Goal: Task Accomplishment & Management: Use online tool/utility

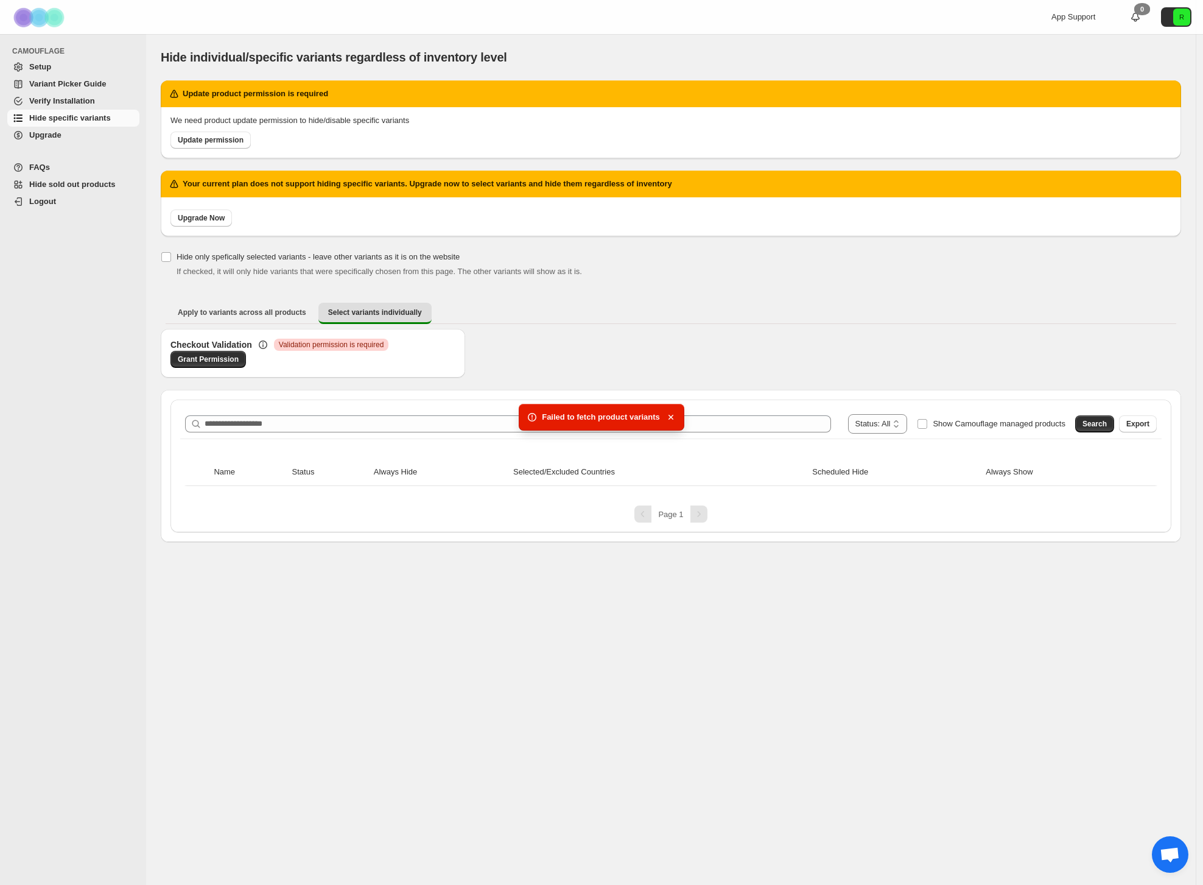
click at [79, 121] on span "Hide specific variants" at bounding box center [70, 117] width 82 height 9
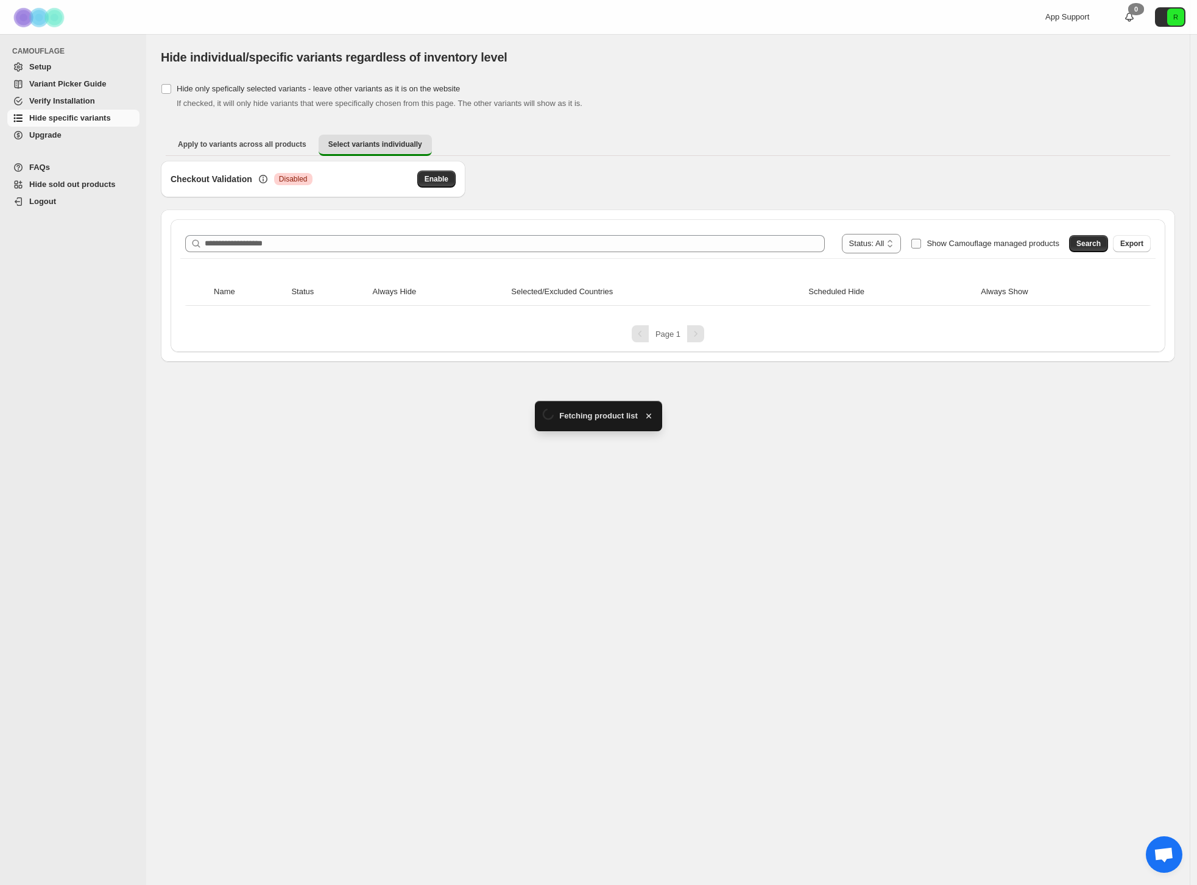
click at [1021, 250] on label "Show Camouflage managed products" at bounding box center [984, 243] width 149 height 19
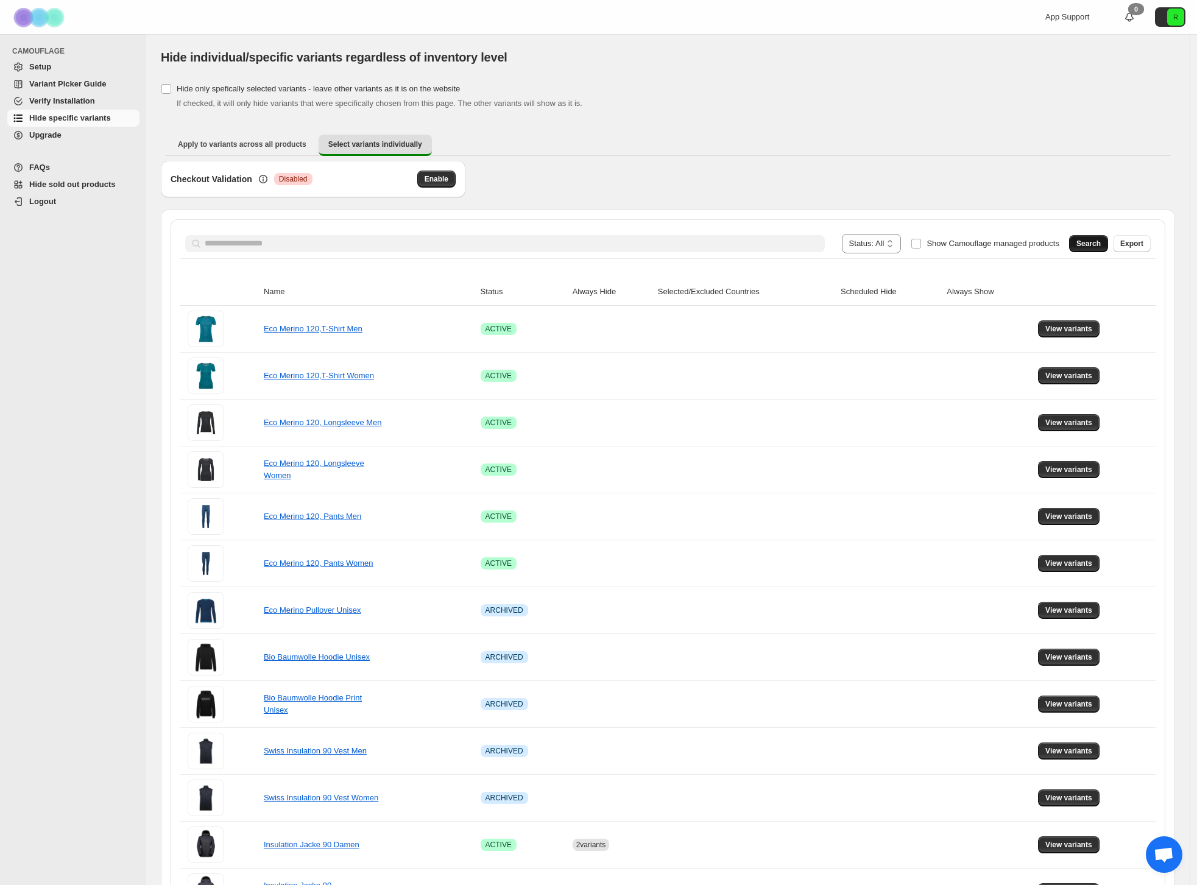
click at [1085, 244] on span "Search" at bounding box center [1088, 244] width 24 height 10
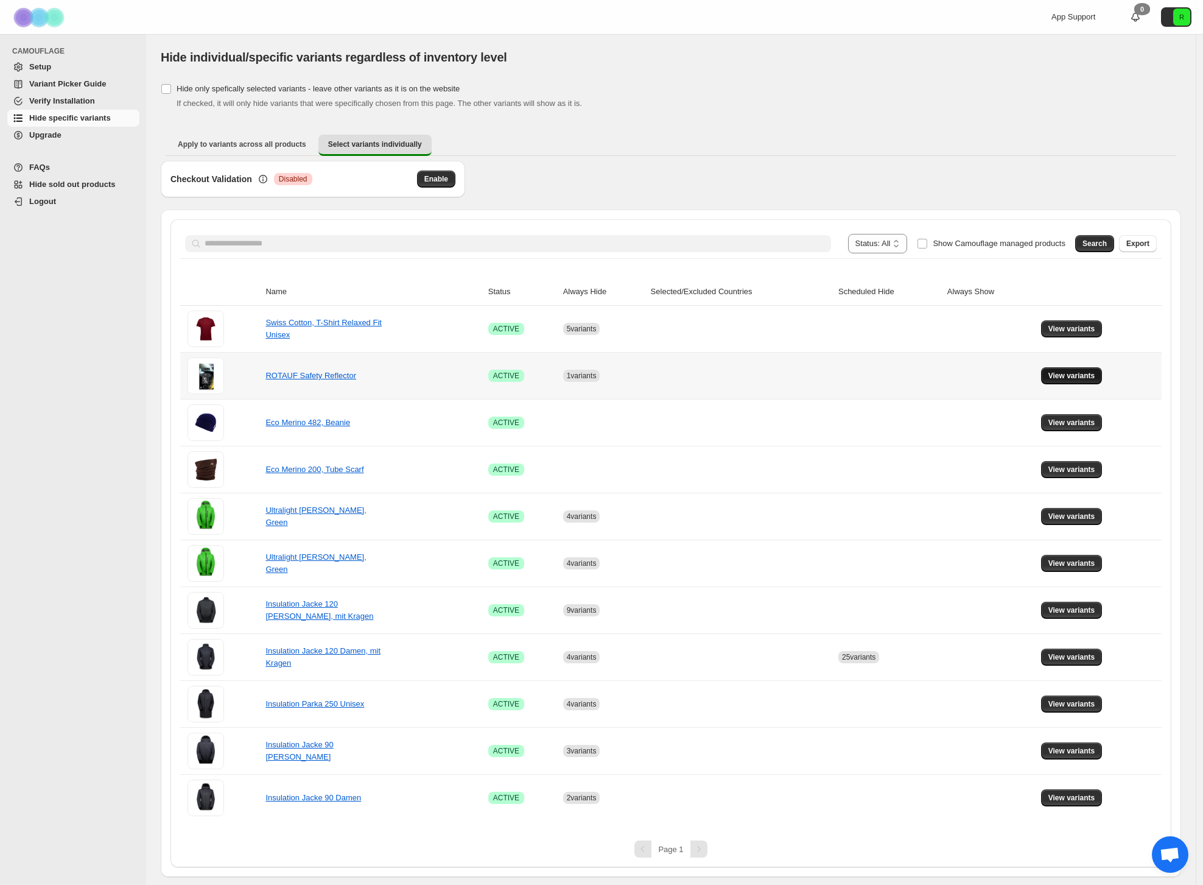
click at [1071, 373] on span "View variants" at bounding box center [1072, 376] width 47 height 10
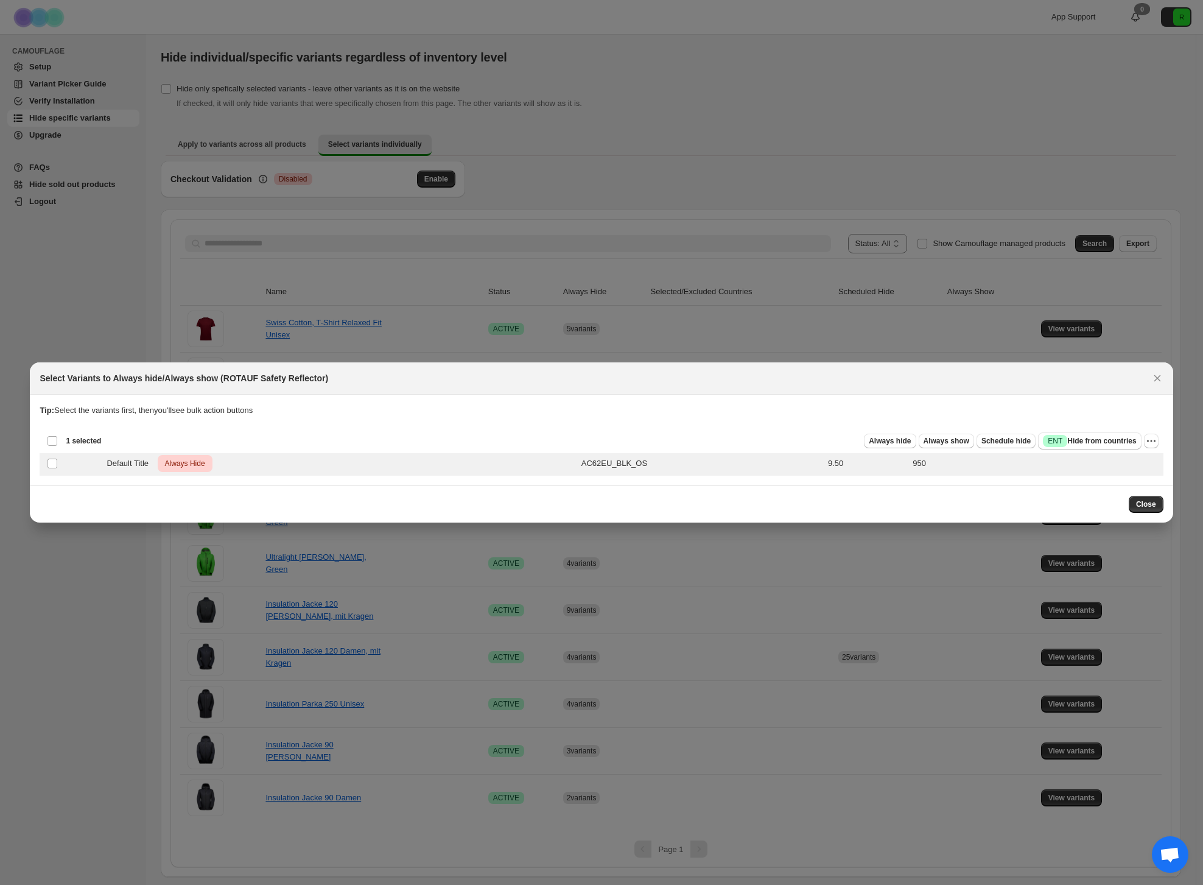
click at [1143, 441] on div "Always hide Always show Schedule hide Success ENT Hide from countries Always hi…" at bounding box center [635, 440] width 1048 height 17
click at [1150, 440] on icon "More actions" at bounding box center [1152, 441] width 12 height 12
click at [1096, 468] on span "Undo always hide" at bounding box center [1094, 464] width 63 height 9
